Goal: Transaction & Acquisition: Book appointment/travel/reservation

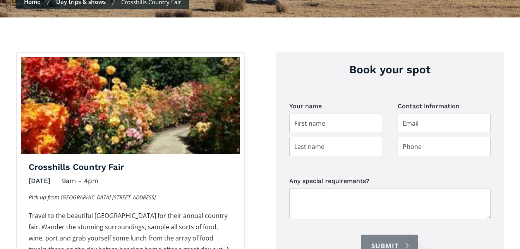
scroll to position [271, 0]
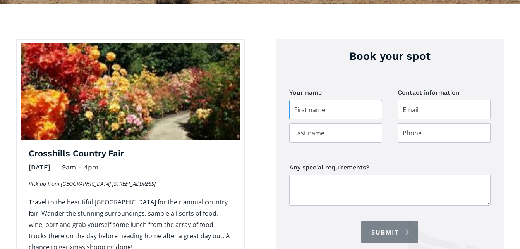
click at [299, 100] on input "Day trip booking" at bounding box center [335, 109] width 93 height 19
type input "Clare"
type input "Rowan"
type input "rowanberry@xtra.co.nz"
type input "0272468908"
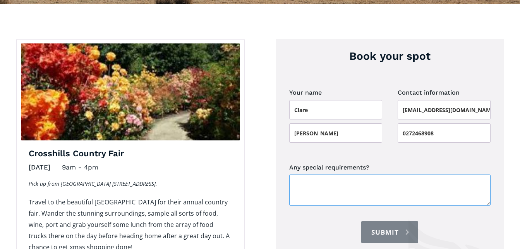
click at [306, 174] on textarea "Any special requirements?" at bounding box center [389, 189] width 201 height 31
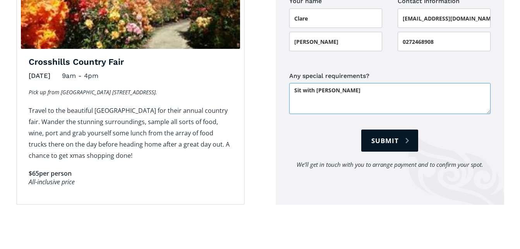
scroll to position [349, 0]
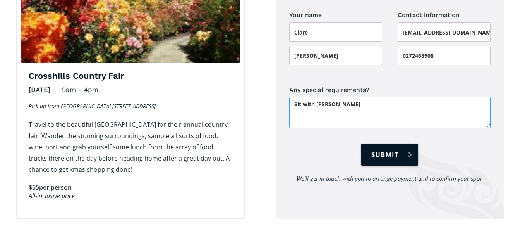
type textarea "Sit with Alison Metcalf"
click at [386, 143] on input "Submit" at bounding box center [389, 154] width 57 height 22
type input "Please wait..."
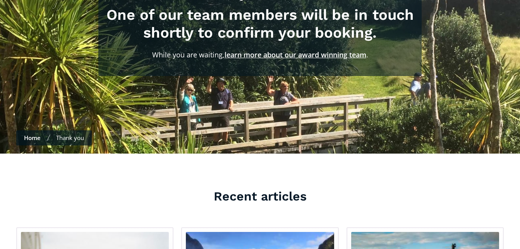
scroll to position [39, 0]
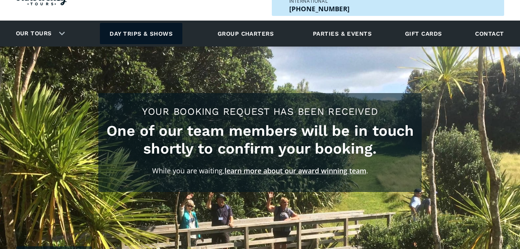
click at [136, 23] on link "Day trips & shows" at bounding box center [141, 33] width 82 height 21
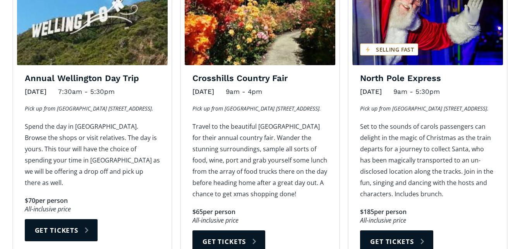
scroll to position [1278, 0]
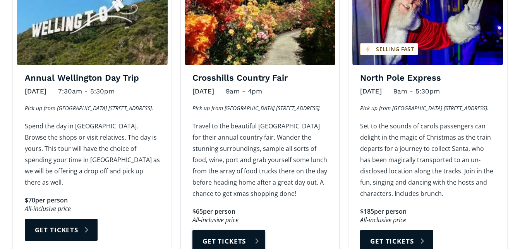
click at [222, 230] on link "Get tickets" at bounding box center [228, 241] width 73 height 22
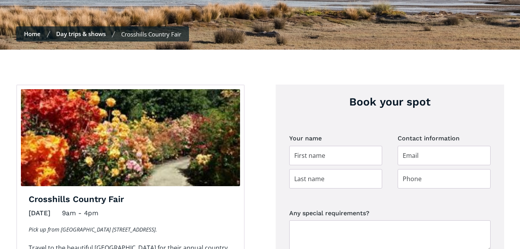
scroll to position [232, 0]
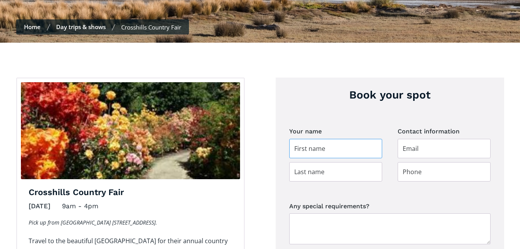
click at [307, 139] on input "Day trip booking" at bounding box center [335, 148] width 93 height 19
type input "Alison"
click at [316, 162] on input "Day trip booking" at bounding box center [335, 171] width 93 height 19
type input "Metcalf"
click at [404, 162] on input "Day trip booking" at bounding box center [444, 171] width 93 height 19
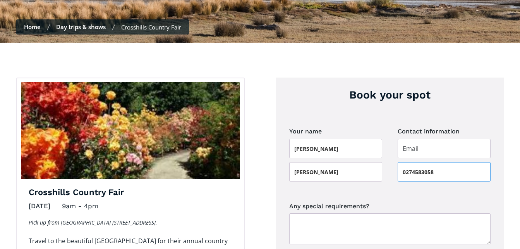
type input "0274583058"
click at [404, 139] on input "Day trip booking" at bounding box center [444, 148] width 93 height 19
click at [302, 213] on textarea "Any special requirements?" at bounding box center [389, 228] width 201 height 31
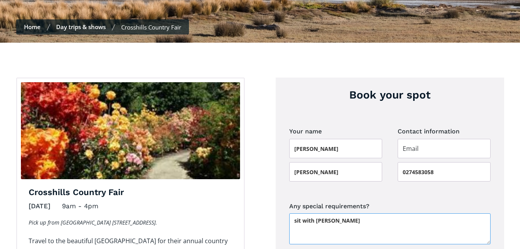
type textarea "sit with Clare Rowan"
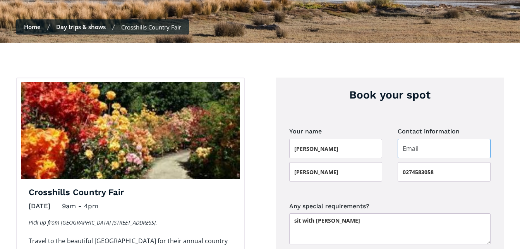
click at [421, 139] on input "Day trip booking" at bounding box center [444, 148] width 93 height 19
click at [407, 139] on input "Day trip booking" at bounding box center [444, 148] width 93 height 19
paste input "ajmet159@gmail.com"
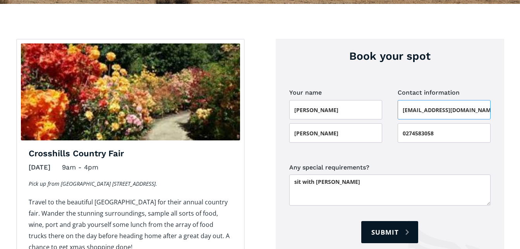
scroll to position [310, 0]
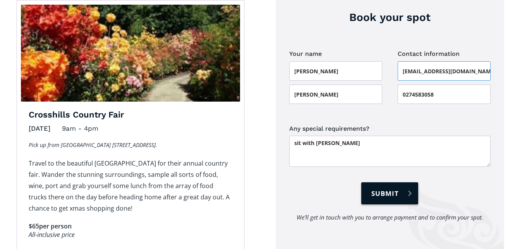
type input "ajmet159@gmail.com"
click at [396, 182] on input "Submit" at bounding box center [389, 193] width 57 height 22
type input "Please wait..."
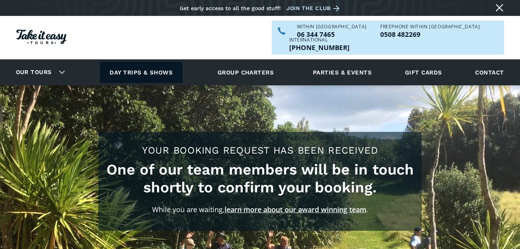
click at [143, 62] on link "Day trips & shows" at bounding box center [141, 72] width 82 height 21
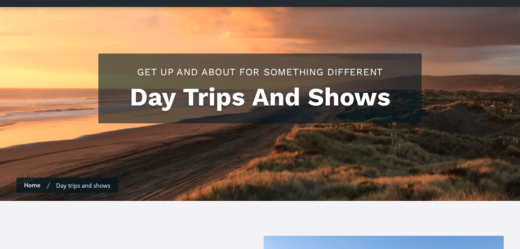
scroll to position [82, 0]
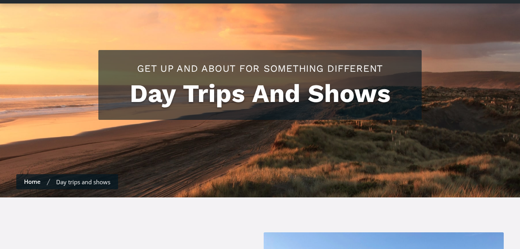
click at [26, 177] on link "Home" at bounding box center [32, 181] width 17 height 8
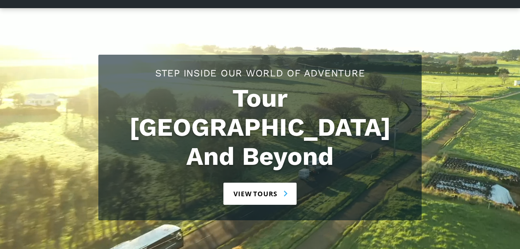
scroll to position [77, 0]
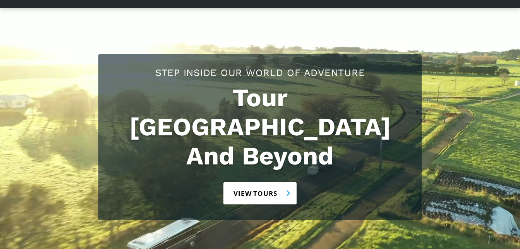
click at [252, 182] on link "View tours" at bounding box center [259, 193] width 73 height 22
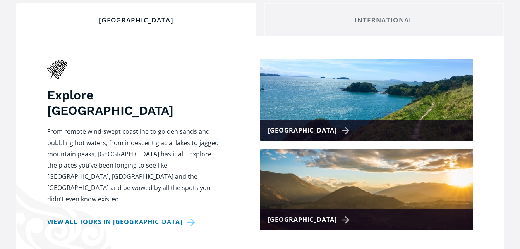
scroll to position [310, 0]
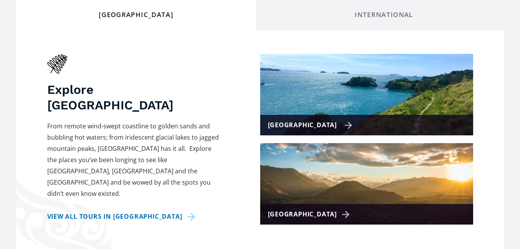
click at [333, 119] on div "[GEOGRAPHIC_DATA]" at bounding box center [310, 124] width 85 height 11
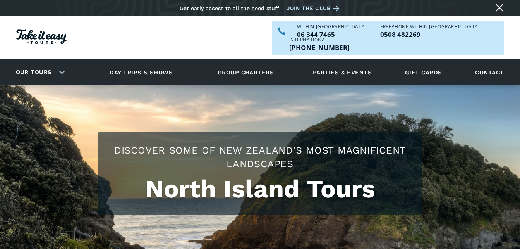
checkbox input "true"
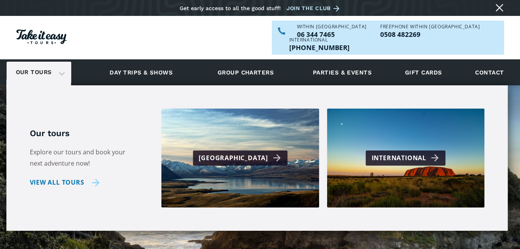
click at [50, 177] on link "View all tours" at bounding box center [65, 182] width 70 height 11
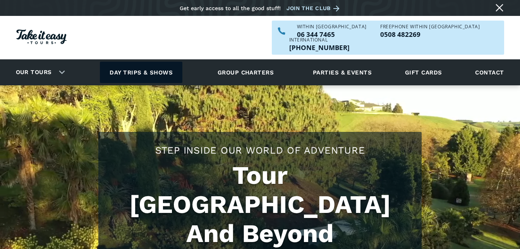
click at [143, 62] on link "Day trips & shows" at bounding box center [141, 72] width 82 height 21
